Goal: Check status: Check status

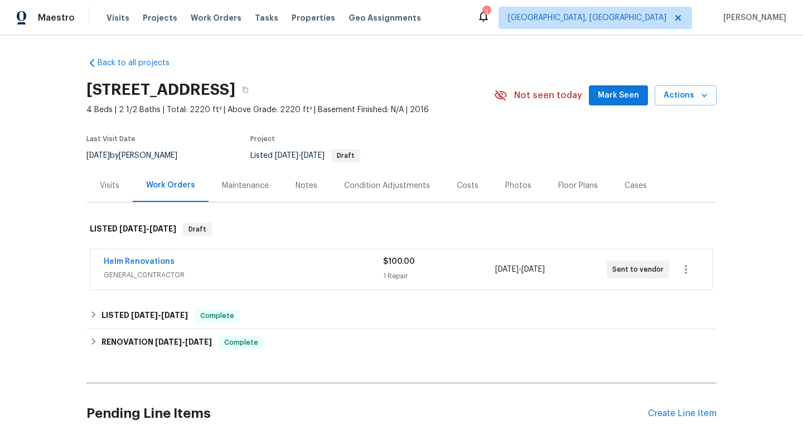
click at [211, 254] on div "Helm Renovations GENERAL_CONTRACTOR $100.00 1 Repair [DATE] - [DATE] Sent to ve…" at bounding box center [401, 269] width 623 height 40
click at [218, 277] on span "GENERAL_CONTRACTOR" at bounding box center [243, 274] width 279 height 11
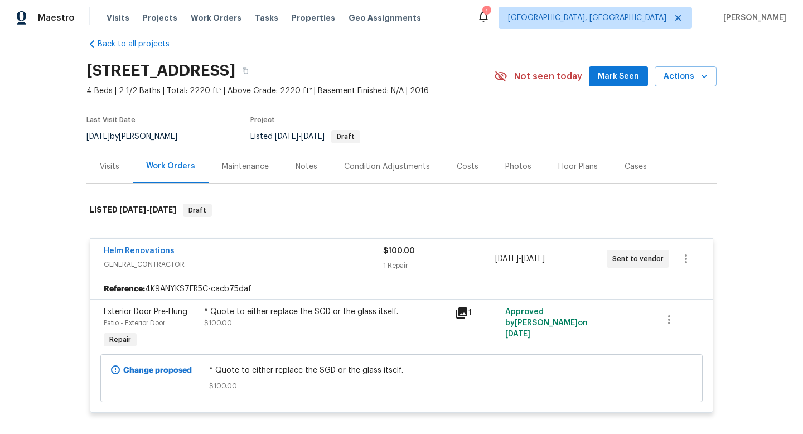
scroll to position [48, 0]
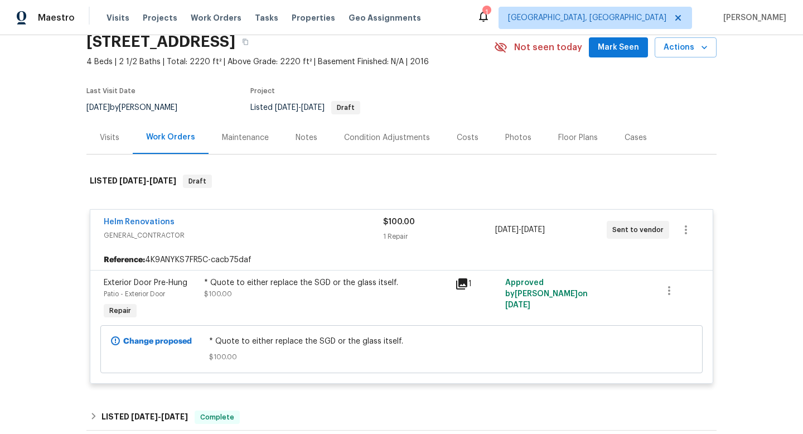
click at [113, 138] on div "Visits" at bounding box center [110, 137] width 20 height 11
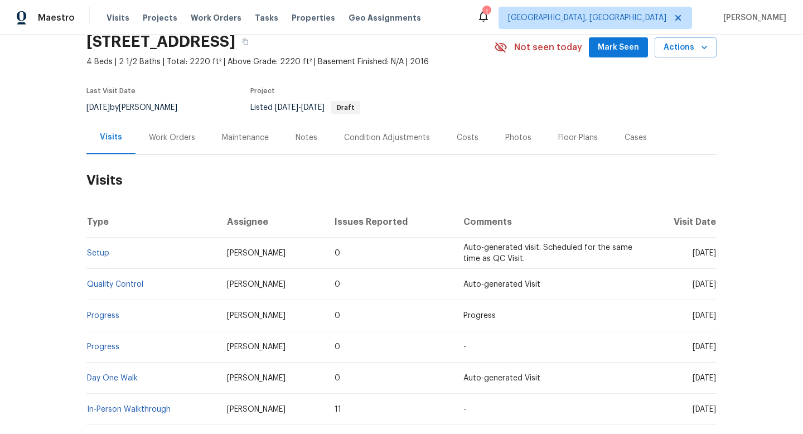
click at [176, 149] on div "Work Orders" at bounding box center [172, 137] width 73 height 33
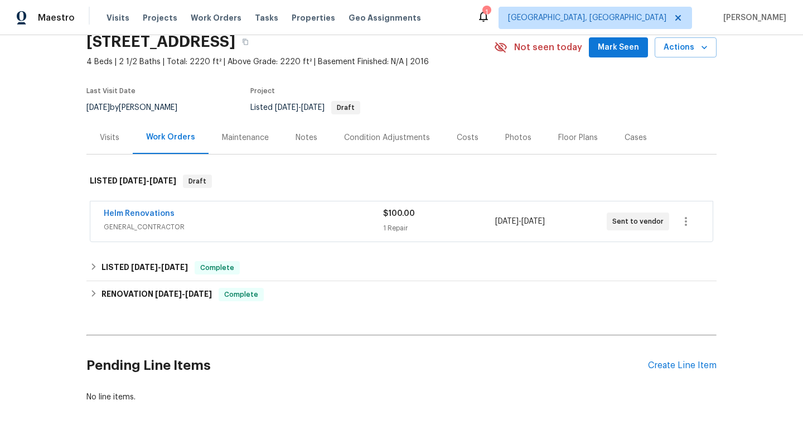
click at [240, 234] on div "Helm Renovations GENERAL_CONTRACTOR" at bounding box center [243, 221] width 279 height 27
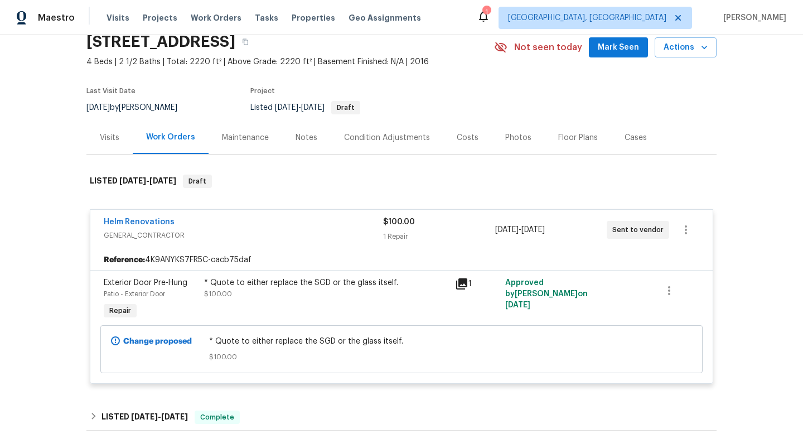
click at [459, 283] on icon at bounding box center [461, 283] width 11 height 11
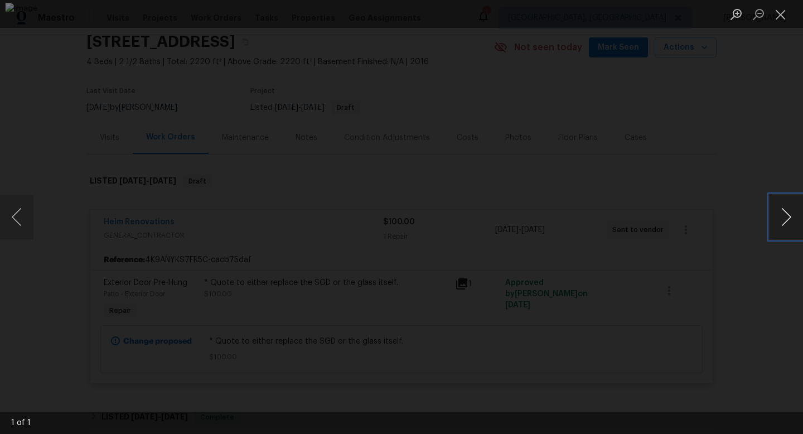
click at [788, 224] on button "Next image" at bounding box center [786, 217] width 33 height 45
click at [10, 237] on button "Previous image" at bounding box center [16, 217] width 33 height 45
click at [792, 217] on button "Next image" at bounding box center [786, 217] width 33 height 45
click at [752, 158] on div "Lightbox" at bounding box center [401, 217] width 803 height 434
